Goal: Task Accomplishment & Management: Manage account settings

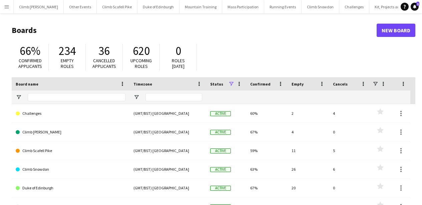
click at [3, 9] on button "Menu" at bounding box center [6, 6] width 13 height 13
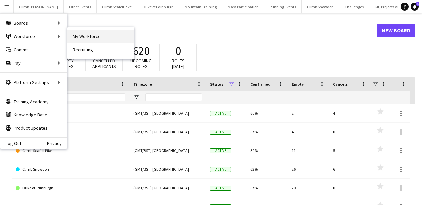
click at [81, 40] on link "My Workforce" at bounding box center [100, 36] width 67 height 13
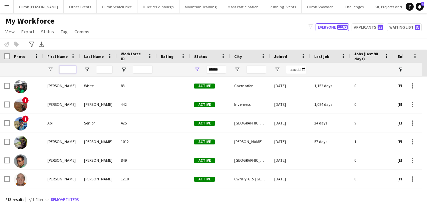
click at [69, 69] on input "First Name Filter Input" at bounding box center [67, 70] width 17 height 8
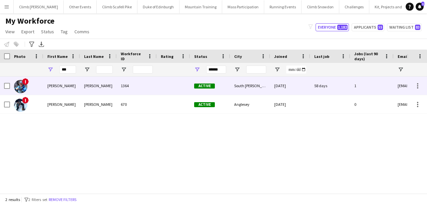
click at [53, 85] on div "[PERSON_NAME]" at bounding box center [61, 86] width 37 height 18
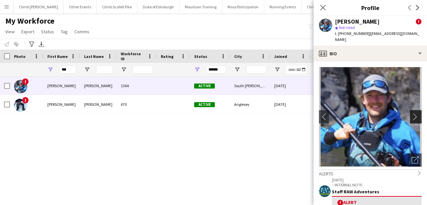
click at [411, 113] on app-icon "chevron-right" at bounding box center [416, 116] width 10 height 7
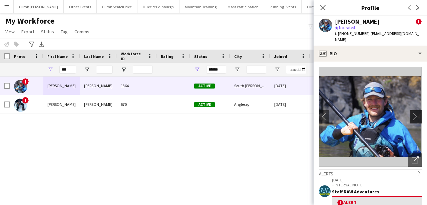
click at [411, 113] on app-icon "chevron-right" at bounding box center [416, 116] width 10 height 7
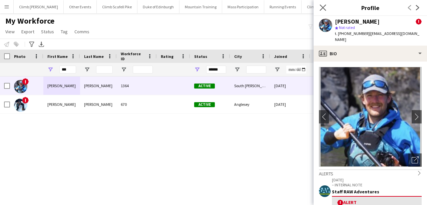
click at [319, 7] on app-icon "Close pop-in" at bounding box center [323, 8] width 10 height 10
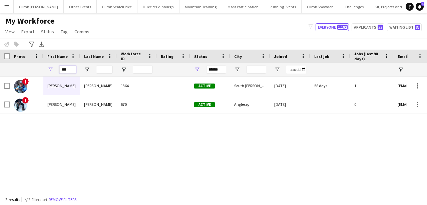
click at [74, 70] on input "***" at bounding box center [67, 70] width 17 height 8
type input "*"
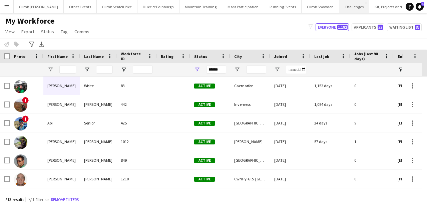
click at [348, 11] on button "Challenges Close" at bounding box center [354, 6] width 30 height 13
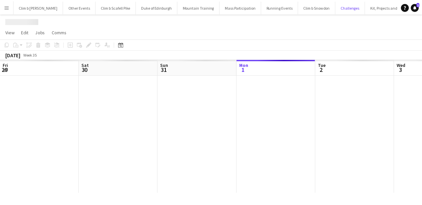
scroll to position [0, 159]
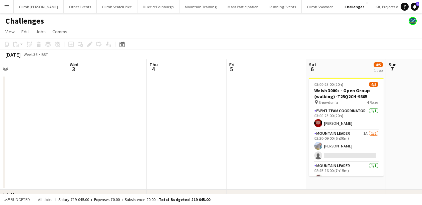
drag, startPoint x: 292, startPoint y: 109, endPoint x: 96, endPoint y: 126, distance: 196.7
click at [96, 126] on app-calendar-viewport "Sun 31 Mon 1 Tue 2 Wed 3 Thu 4 Fri 5 Sat 6 4/5 1 Job Sun 7 Mon 8 Tue 9 Wed 10 0…" at bounding box center [211, 139] width 422 height 161
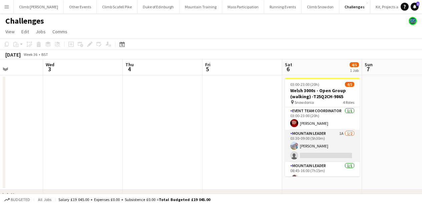
click at [319, 140] on app-card-role "Mountain Leader 1A [DATE] 03:30-09:00 (5h30m) [PERSON_NAME] single-neutral-acti…" at bounding box center [322, 146] width 75 height 32
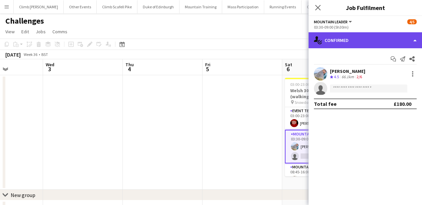
click at [345, 40] on div "single-neutral-actions-check-2 Confirmed" at bounding box center [364, 40] width 113 height 16
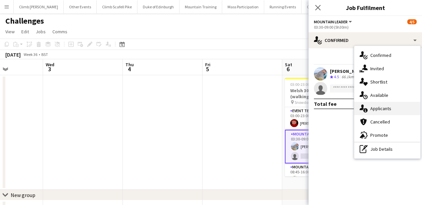
click at [388, 111] on div "single-neutral-actions-information Applicants" at bounding box center [387, 108] width 66 height 13
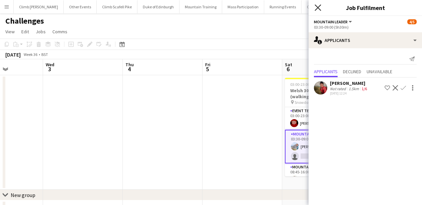
click at [317, 6] on icon "Close pop-in" at bounding box center [317, 7] width 6 height 6
